Goal: Information Seeking & Learning: Check status

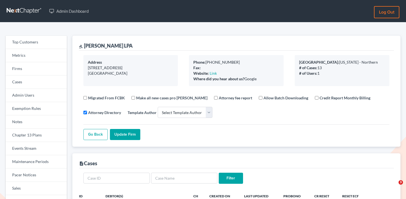
select select
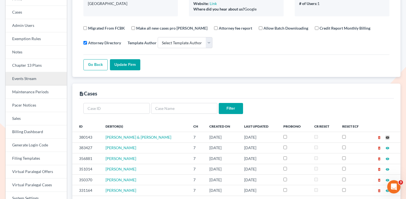
scroll to position [17, 0]
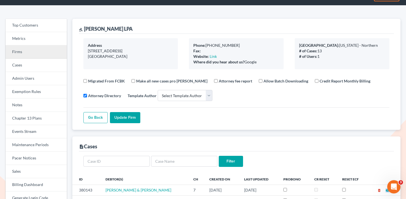
click at [41, 53] on link "Firms" at bounding box center [36, 51] width 61 height 13
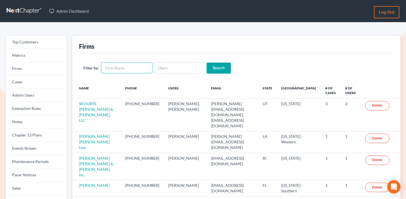
click at [120, 67] on input "text" at bounding box center [126, 67] width 51 height 11
type input "[US_STATE]"
click at [207, 62] on input "Search" at bounding box center [219, 67] width 24 height 11
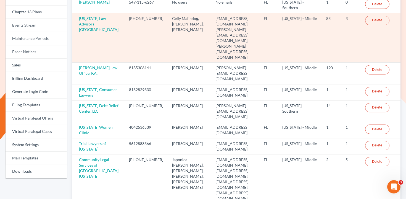
scroll to position [136, 0]
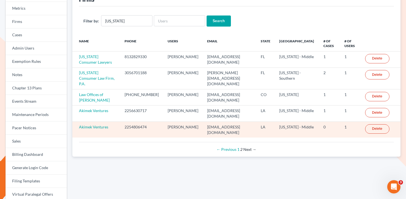
scroll to position [39, 0]
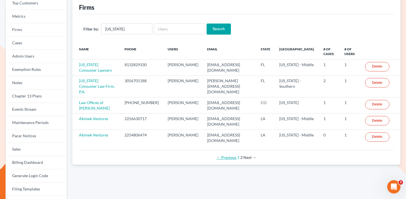
click at [225, 155] on link "← Previous" at bounding box center [227, 157] width 20 height 5
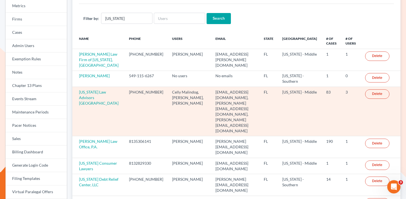
scroll to position [22, 0]
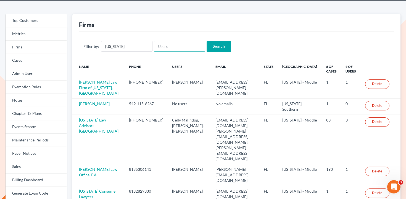
click at [173, 48] on input "text" at bounding box center [179, 46] width 51 height 11
type input "tony"
click at [207, 41] on input "Search" at bounding box center [219, 46] width 24 height 11
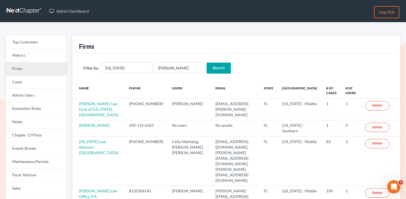
click at [54, 68] on link "Firms" at bounding box center [36, 68] width 61 height 13
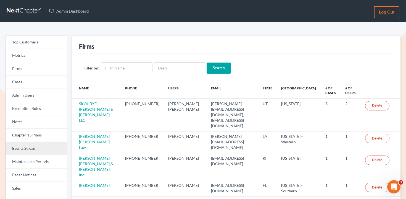
click at [49, 148] on link "Events Stream" at bounding box center [36, 148] width 61 height 13
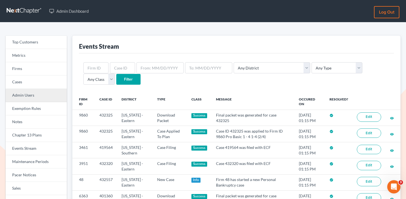
scroll to position [0, 0]
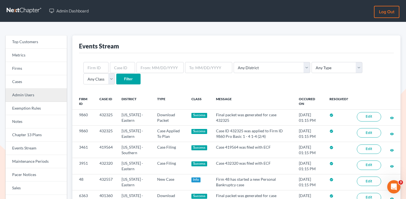
click at [46, 92] on link "Admin Users" at bounding box center [36, 94] width 61 height 13
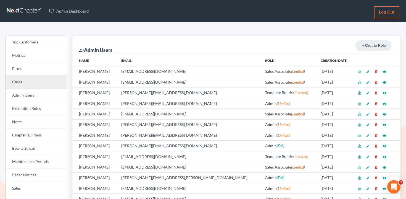
click at [43, 78] on link "Cases" at bounding box center [36, 81] width 61 height 13
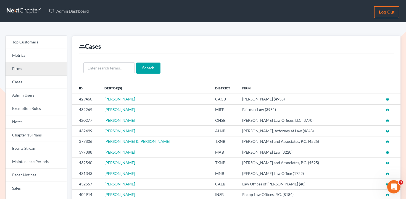
click at [39, 68] on link "Firms" at bounding box center [36, 68] width 61 height 13
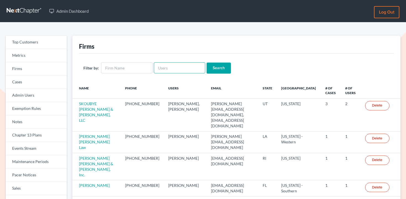
click at [181, 69] on input "text" at bounding box center [179, 67] width 51 height 11
paste input "[EMAIL_ADDRESS][DOMAIN_NAME]"
type input "[EMAIL_ADDRESS][DOMAIN_NAME]"
click at [214, 69] on input "Search" at bounding box center [219, 67] width 24 height 11
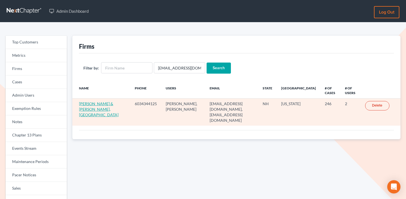
click at [93, 106] on link "[PERSON_NAME] & [PERSON_NAME], [GEOGRAPHIC_DATA]" at bounding box center [98, 109] width 39 height 16
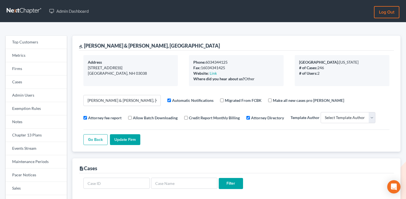
select select
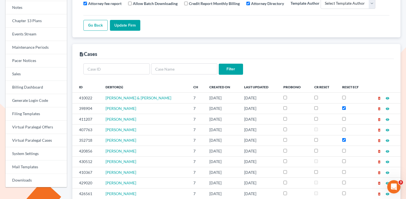
scroll to position [1, 0]
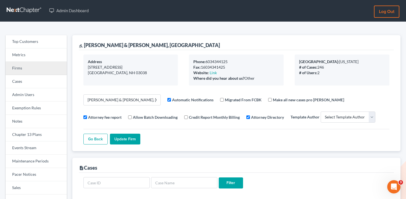
click at [36, 64] on link "Firms" at bounding box center [36, 68] width 61 height 13
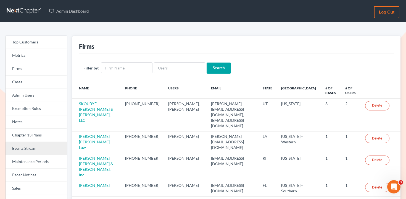
click at [35, 151] on link "Events Stream" at bounding box center [36, 148] width 61 height 13
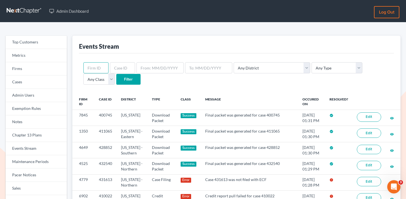
click at [97, 68] on input "text" at bounding box center [95, 67] width 25 height 11
paste input "6902"
type input "6902"
click at [116, 74] on input "Filter" at bounding box center [128, 79] width 24 height 11
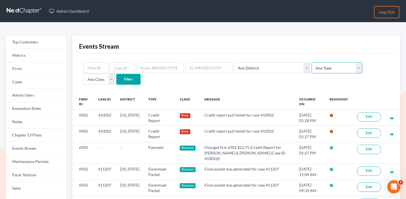
click at [312, 71] on select "Any Type Case Applied To Plan Case Archive Case Duplicate Case Filing Chapter 1…" at bounding box center [337, 67] width 51 height 11
select select "credit_report"
click at [312, 62] on select "Any Type Case Applied To Plan Case Archive Case Duplicate Case Filing Chapter 1…" at bounding box center [337, 67] width 51 height 11
click at [100, 67] on input "text" at bounding box center [95, 67] width 25 height 11
paste input "6902"
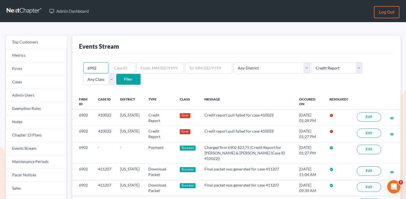
type input "6902"
click at [116, 74] on input "Filter" at bounding box center [128, 79] width 24 height 11
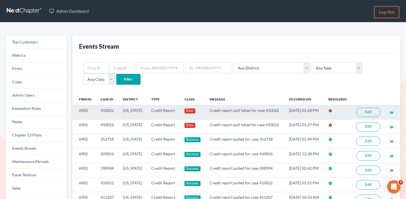
click at [367, 117] on link "Edit" at bounding box center [368, 111] width 24 height 9
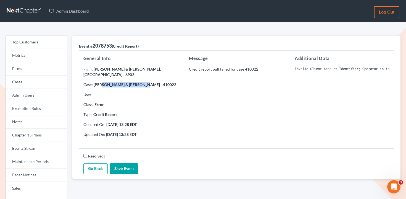
drag, startPoint x: 140, startPoint y: 79, endPoint x: 101, endPoint y: 79, distance: 39.5
click at [101, 82] on strong "[PERSON_NAME] & [PERSON_NAME] - 410022" at bounding box center [135, 84] width 83 height 5
click at [101, 82] on strong "Jordan Shea & Sean Hughes - 410022" at bounding box center [135, 84] width 83 height 5
drag, startPoint x: 134, startPoint y: 69, endPoint x: 94, endPoint y: 69, distance: 40.3
click at [94, 69] on strong "Germaine & Blaszka, PA - 6902" at bounding box center [121, 72] width 77 height 10
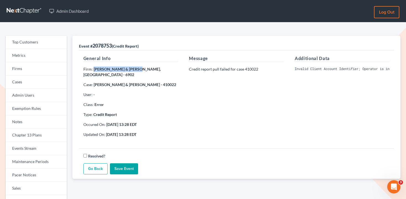
copy strong "Germaine & Blaszka, PA"
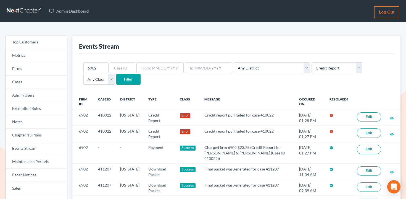
select select "credit_report"
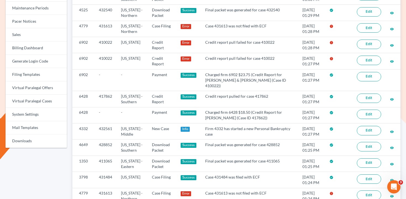
scroll to position [139, 0]
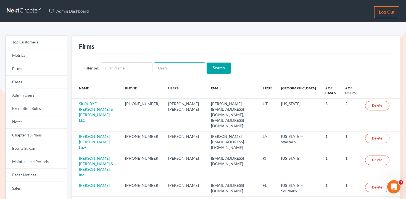
click at [183, 63] on input "text" at bounding box center [179, 67] width 51 height 11
paste input "[EMAIL_ADDRESS][DOMAIN_NAME]"
type input "[EMAIL_ADDRESS][DOMAIN_NAME]"
click at [217, 68] on input "Search" at bounding box center [219, 67] width 24 height 11
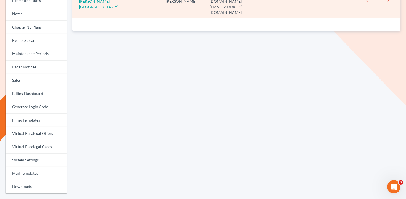
click at [96, 1] on link "[PERSON_NAME] & [PERSON_NAME], [GEOGRAPHIC_DATA]" at bounding box center [98, 1] width 39 height 16
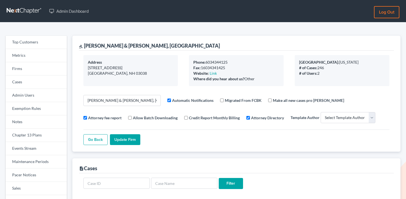
select select
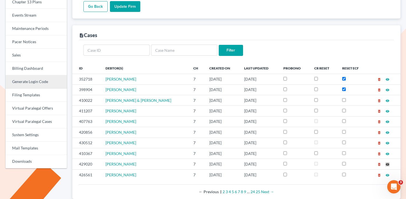
scroll to position [105, 0]
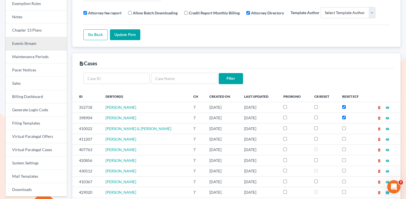
click at [38, 40] on link "Events Stream" at bounding box center [36, 43] width 61 height 13
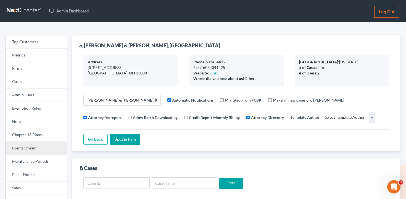
scroll to position [0, 0]
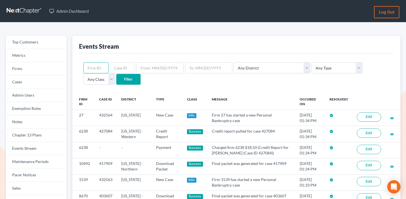
click at [101, 66] on input "text" at bounding box center [95, 67] width 25 height 11
paste input "6902"
type input "6902"
click at [315, 67] on select "Any Type Case Applied To Plan Case Archive Case Duplicate Case Filing Chapter 1…" at bounding box center [337, 67] width 51 height 11
select select "credit_report"
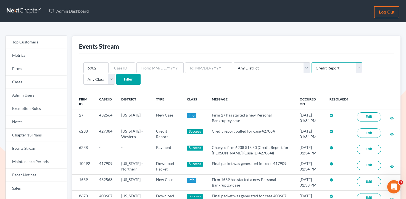
click at [312, 62] on select "Any Type Case Applied To Plan Case Archive Case Duplicate Case Filing Chapter 1…" at bounding box center [337, 67] width 51 height 11
click at [116, 81] on input "Filter" at bounding box center [128, 79] width 24 height 11
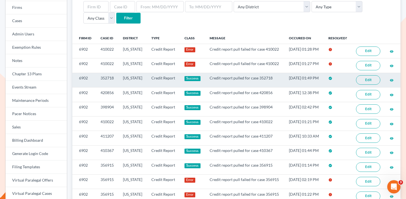
scroll to position [85, 0]
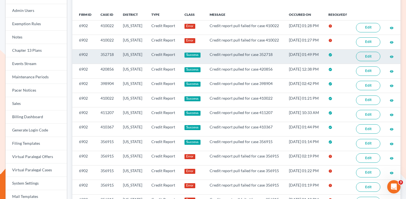
click at [272, 62] on td "Credit report pulled for case 352718" at bounding box center [244, 56] width 79 height 14
copy td "352718"
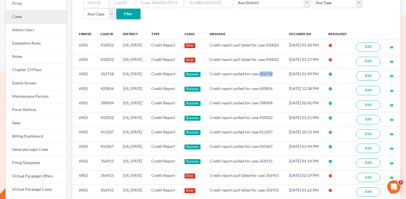
scroll to position [65, 0]
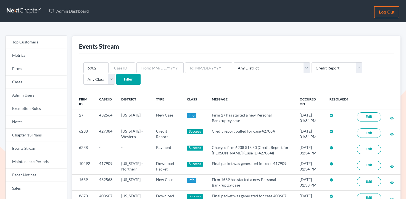
select select "credit_report"
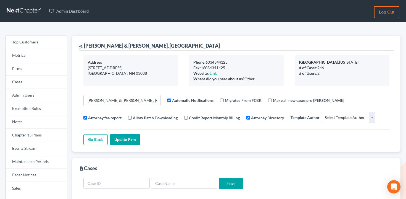
select select
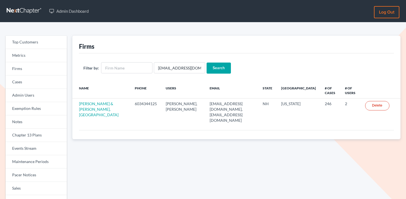
scroll to position [108, 0]
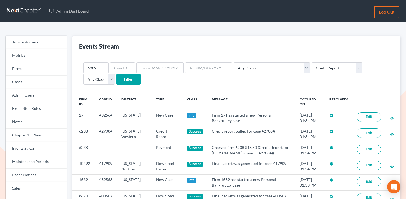
select select "credit_report"
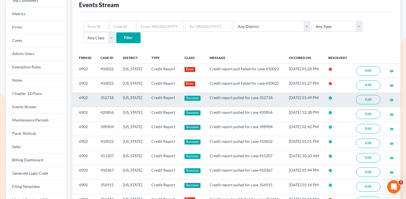
scroll to position [0, 0]
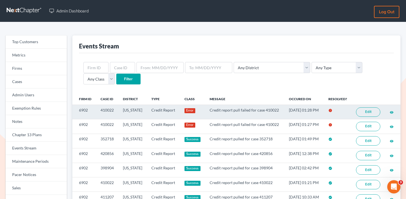
click at [366, 117] on link "Edit" at bounding box center [368, 111] width 24 height 9
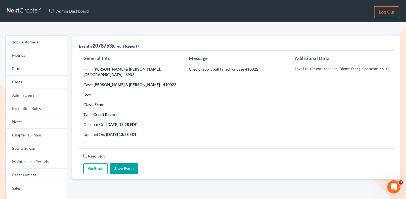
click at [321, 70] on pre "Invalid Client Account Identifier; Operator is inactive. Please visit our websi…" at bounding box center [342, 68] width 95 height 5
copy div "Invalid Client Account Identifier; Operator is inactive. Please visit our websi…"
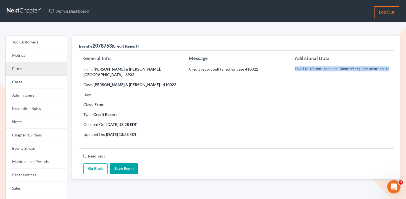
click at [60, 69] on link "Firms" at bounding box center [36, 68] width 61 height 13
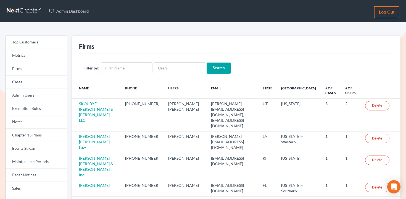
click at [193, 72] on input "text" at bounding box center [179, 67] width 51 height 11
type input "[PERSON_NAME][EMAIL_ADDRESS][DOMAIN_NAME]"
click at [210, 72] on input "Search" at bounding box center [219, 67] width 24 height 11
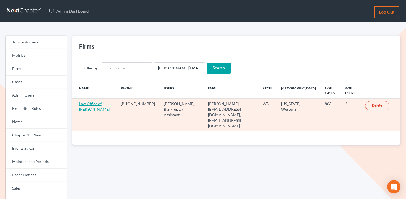
click at [89, 109] on link "Law Office of [PERSON_NAME]" at bounding box center [94, 106] width 31 height 10
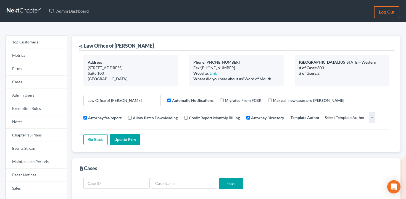
select select
click at [29, 152] on link "Events Stream" at bounding box center [36, 148] width 61 height 13
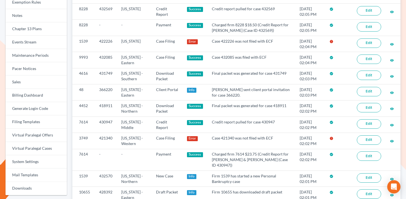
scroll to position [63, 0]
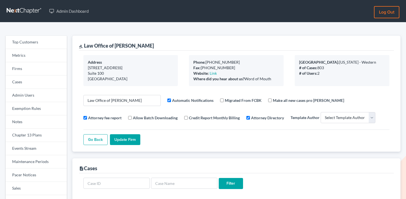
select select
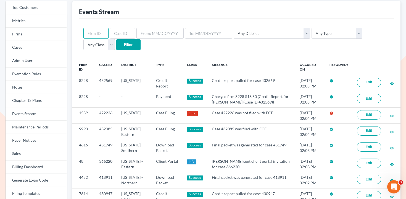
click at [99, 34] on input "text" at bounding box center [95, 33] width 25 height 11
paste input "3749"
type input "3749"
click at [317, 36] on select "Any Type Case Applied To Plan Case Archive Case Duplicate Case Filing Chapter 1…" at bounding box center [337, 33] width 51 height 11
select select "case_filing"
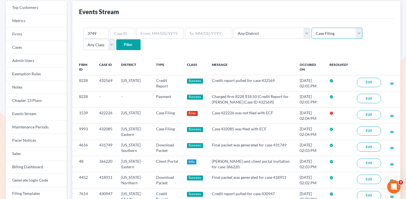
click at [312, 28] on select "Any Type Case Applied To Plan Case Archive Case Duplicate Case Filing Chapter 1…" at bounding box center [337, 33] width 51 height 11
click at [116, 47] on input "Filter" at bounding box center [128, 44] width 24 height 11
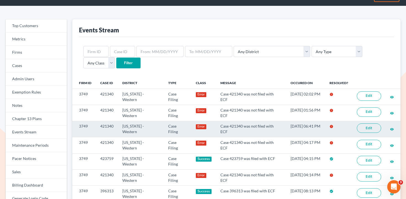
scroll to position [17, 0]
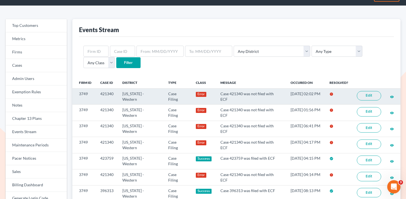
click at [372, 100] on link "Edit" at bounding box center [369, 95] width 24 height 9
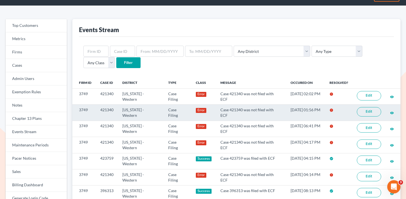
click at [358, 113] on link "Edit" at bounding box center [369, 111] width 24 height 9
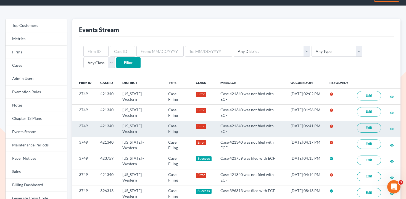
click at [371, 132] on link "Edit" at bounding box center [369, 127] width 24 height 9
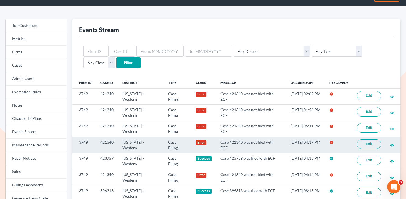
click at [375, 149] on link "Edit" at bounding box center [369, 143] width 24 height 9
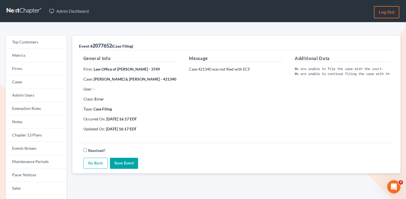
click at [158, 80] on strong "Erik Moseid & Dianna Moseid - 421340" at bounding box center [135, 79] width 83 height 5
copy strong "421340"
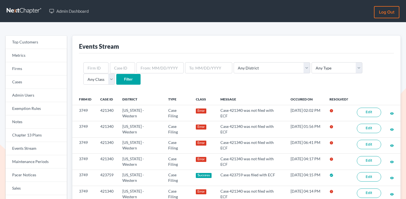
scroll to position [17, 0]
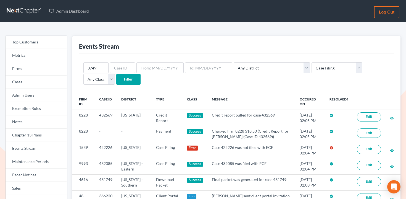
select select "case_filing"
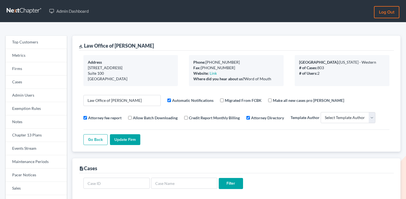
select select
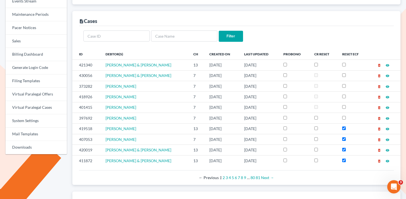
scroll to position [173, 0]
